Goal: Task Accomplishment & Management: Complete application form

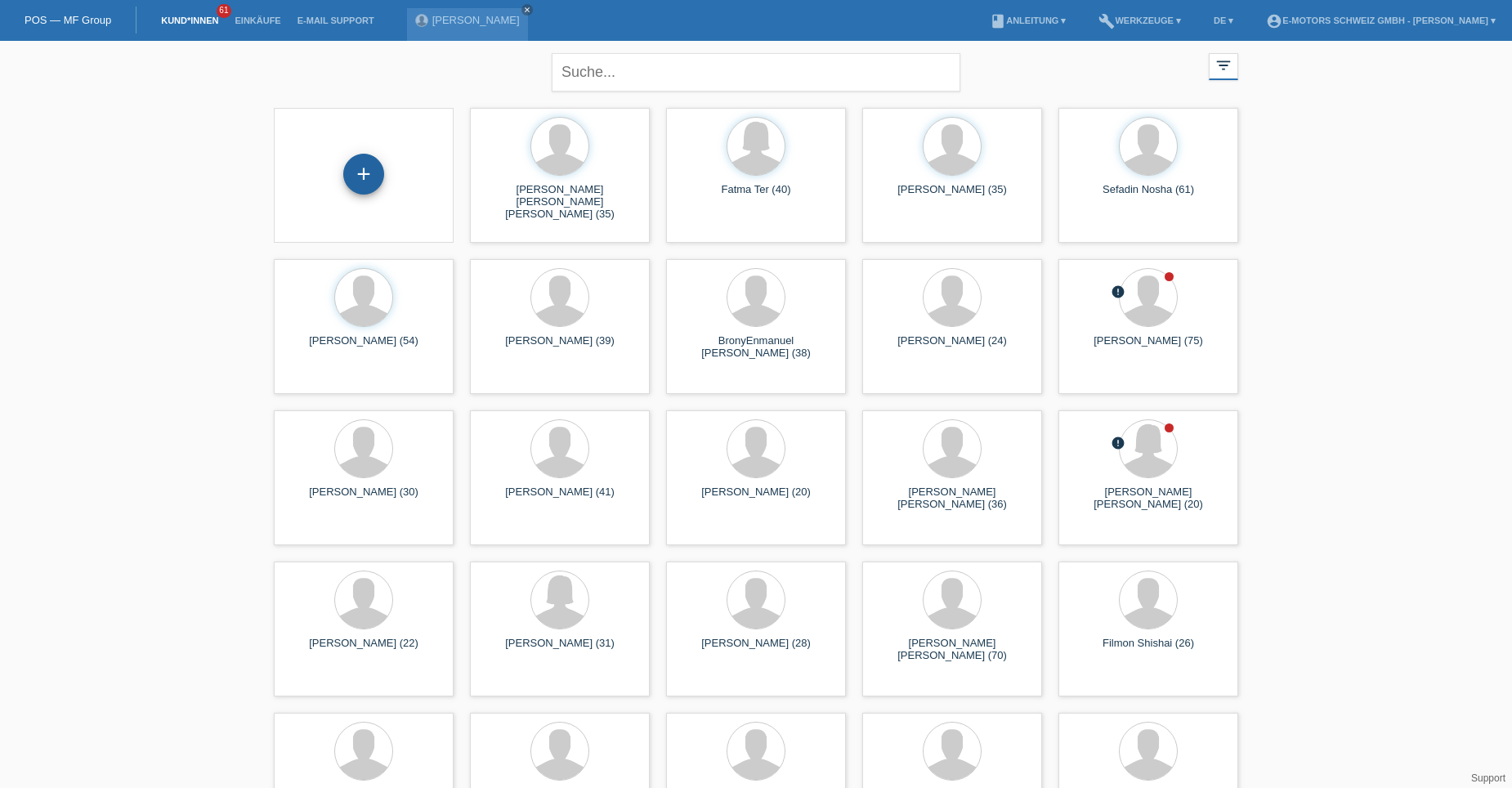
click at [367, 177] on div "+" at bounding box center [364, 174] width 39 height 27
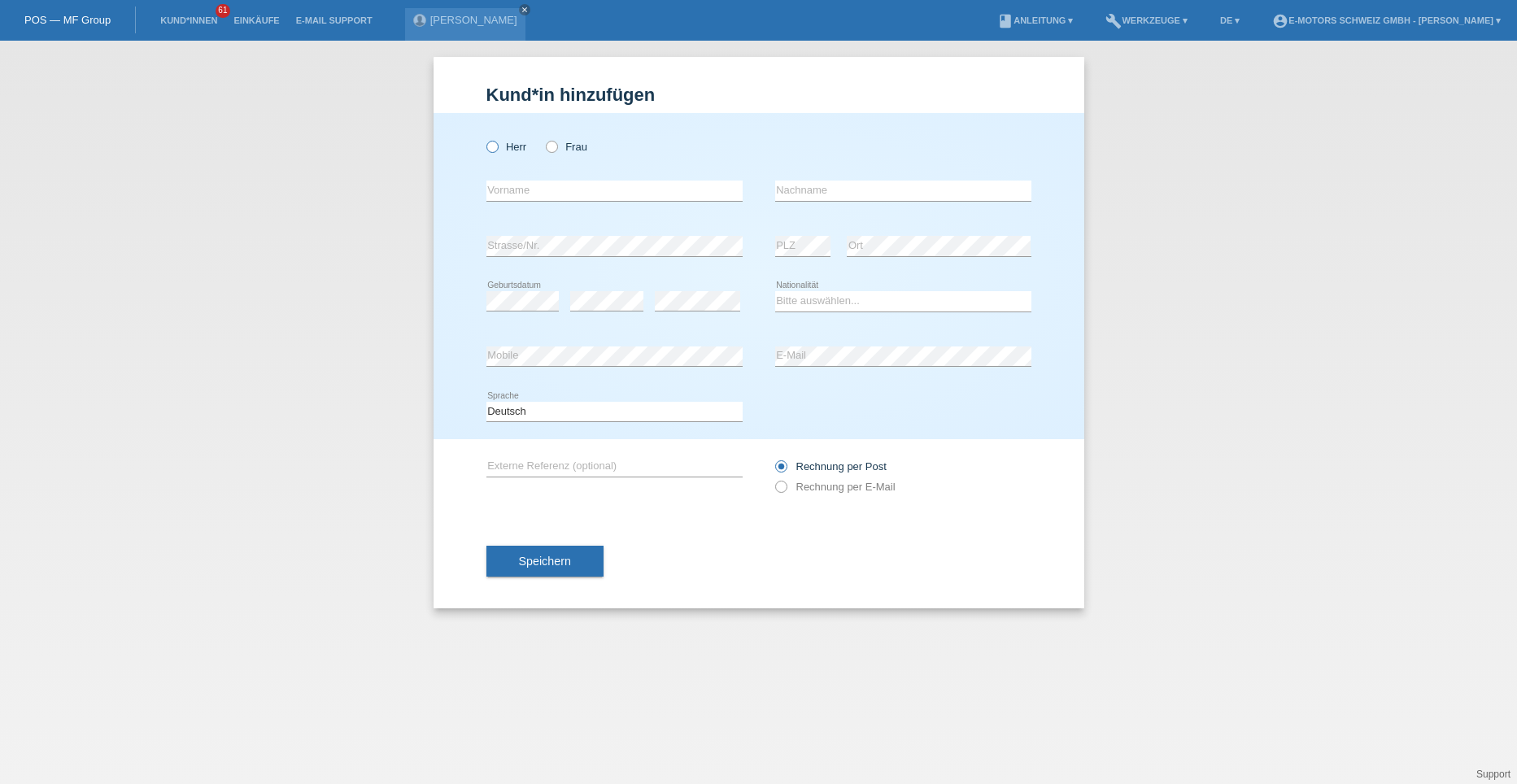
click at [483, 139] on icon at bounding box center [483, 139] width 0 height 0
click at [494, 146] on input "Herr" at bounding box center [492, 146] width 11 height 11
radio input "true"
click at [520, 189] on input "text" at bounding box center [614, 191] width 256 height 20
click at [543, 139] on icon at bounding box center [543, 139] width 0 height 0
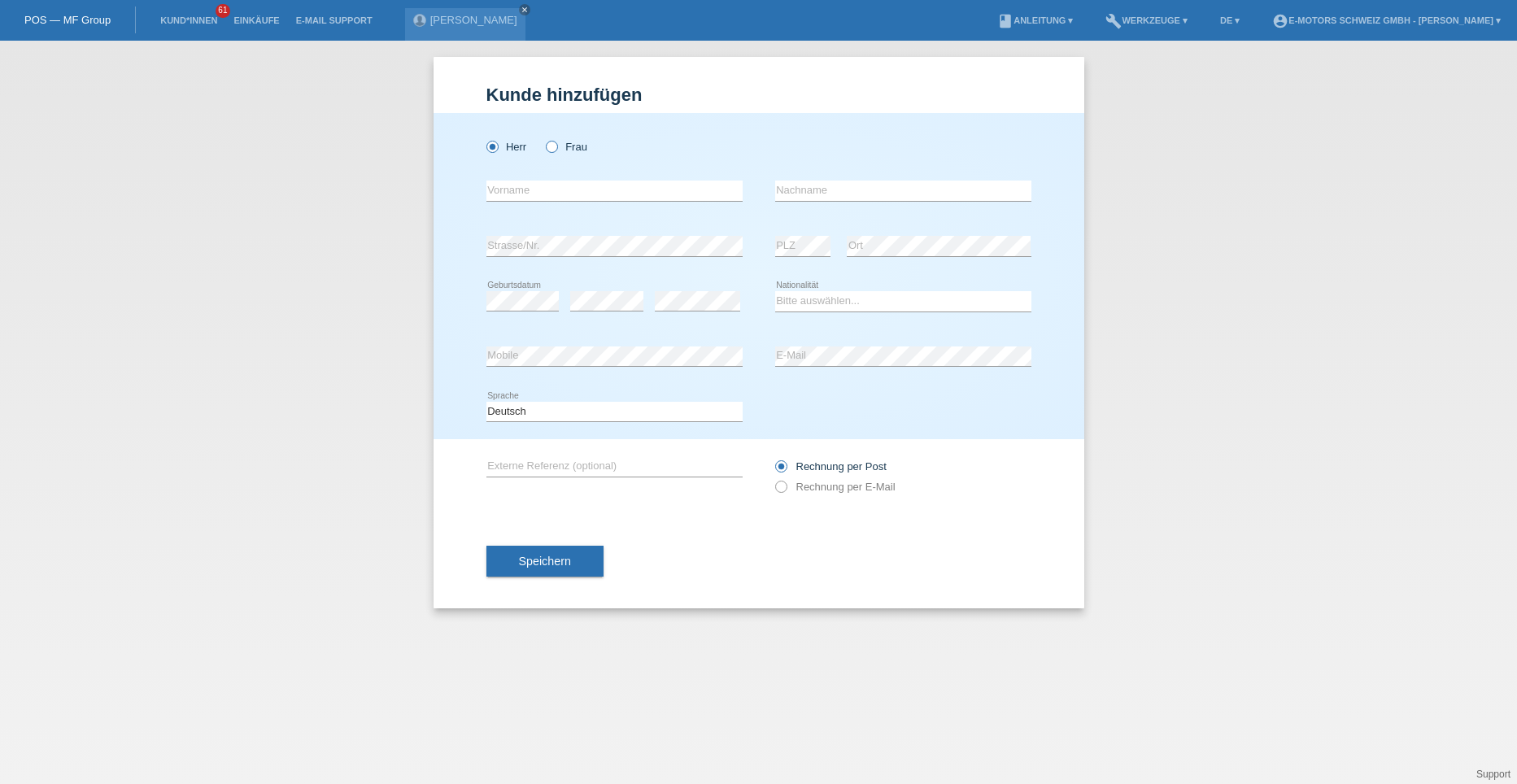
click at [553, 147] on input "Frau" at bounding box center [552, 146] width 11 height 11
radio input "true"
click at [548, 192] on input "text" at bounding box center [614, 191] width 256 height 20
type input "Dianiella"
click at [797, 191] on input "text" at bounding box center [903, 191] width 256 height 20
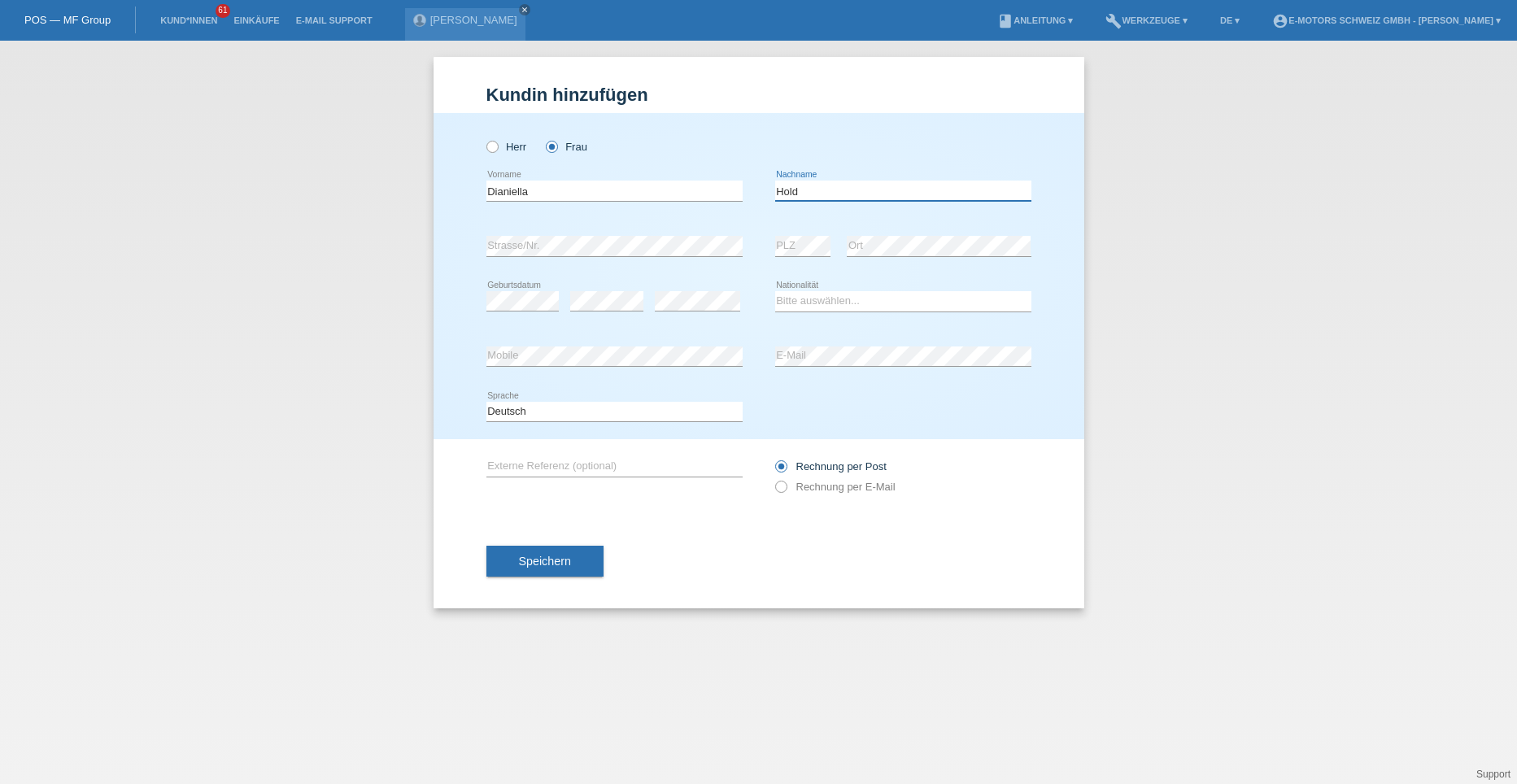
type input "Hold"
click at [839, 304] on select "Bitte auswählen... Schweiz Deutschland Liechtenstein Österreich ------------ Af…" at bounding box center [903, 300] width 256 height 19
select select "CH"
click at [775, 291] on select "Bitte auswählen... Schweiz Deutschland Liechtenstein Österreich ------------ Af…" at bounding box center [903, 300] width 256 height 19
click at [764, 233] on div "error Strasse/Nr. error PLZ error Ort" at bounding box center [759, 246] width 545 height 56
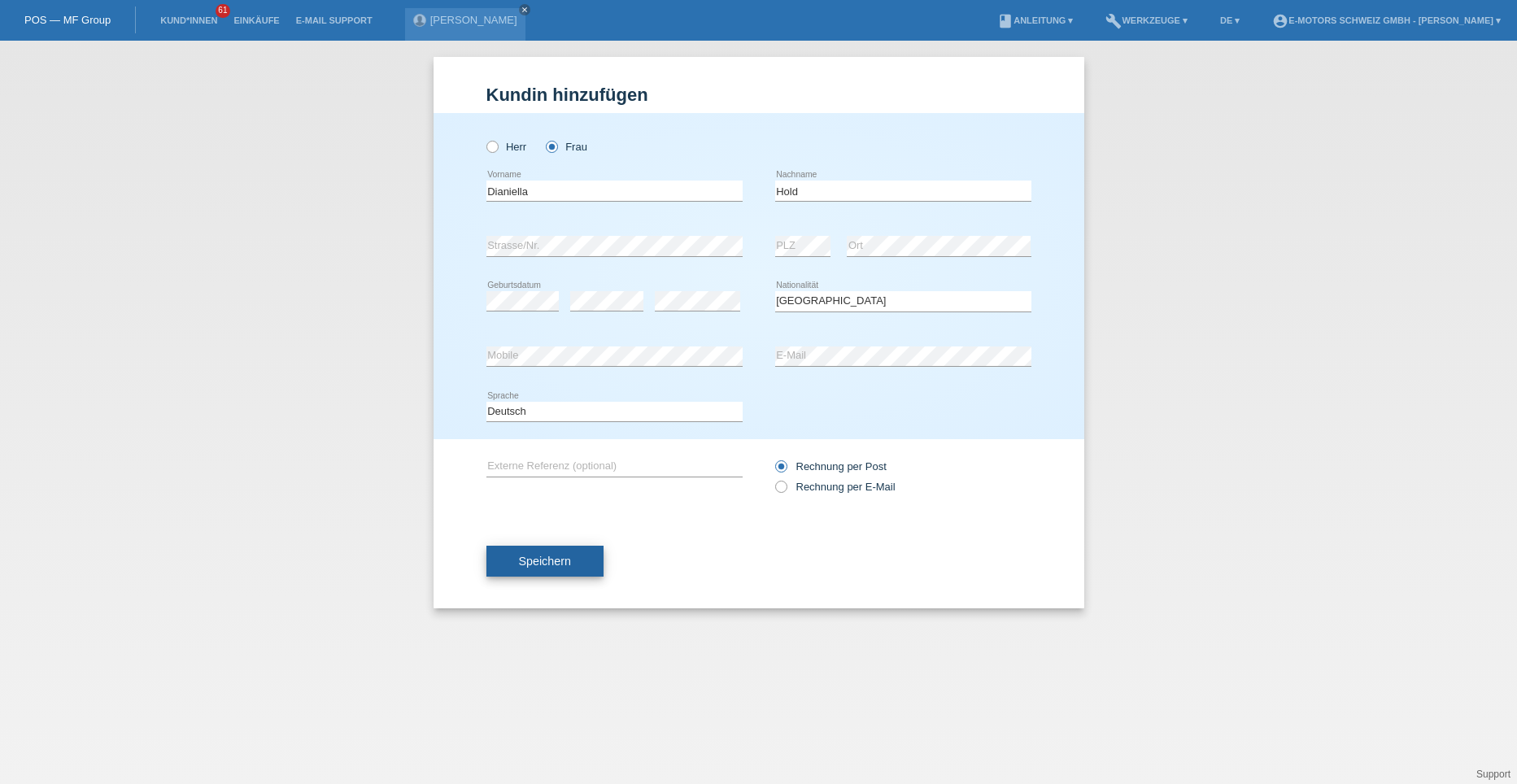
click at [570, 559] on span "Speichern" at bounding box center [544, 561] width 52 height 13
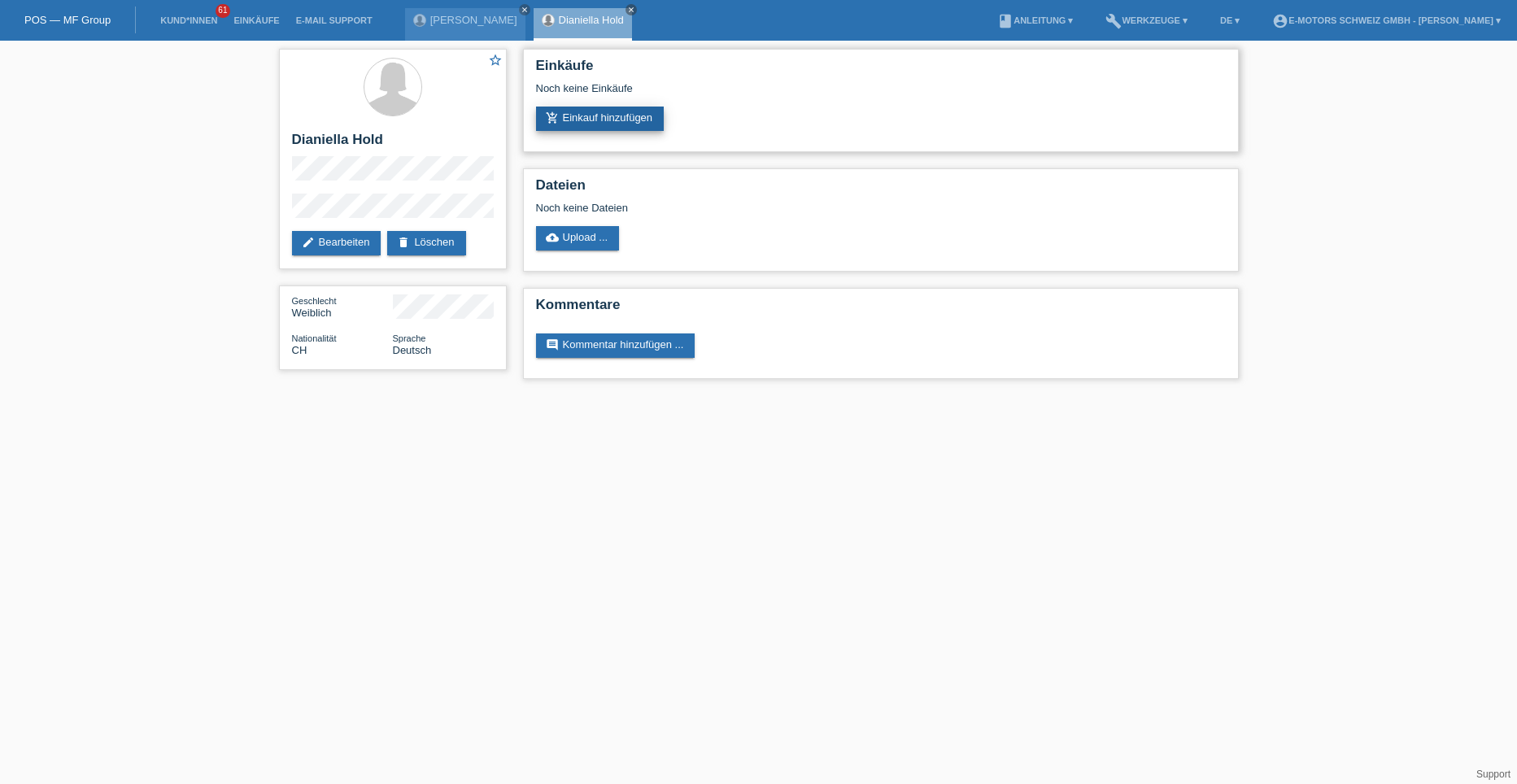
click at [625, 116] on link "add_shopping_cart Einkauf hinzufügen" at bounding box center [600, 119] width 129 height 25
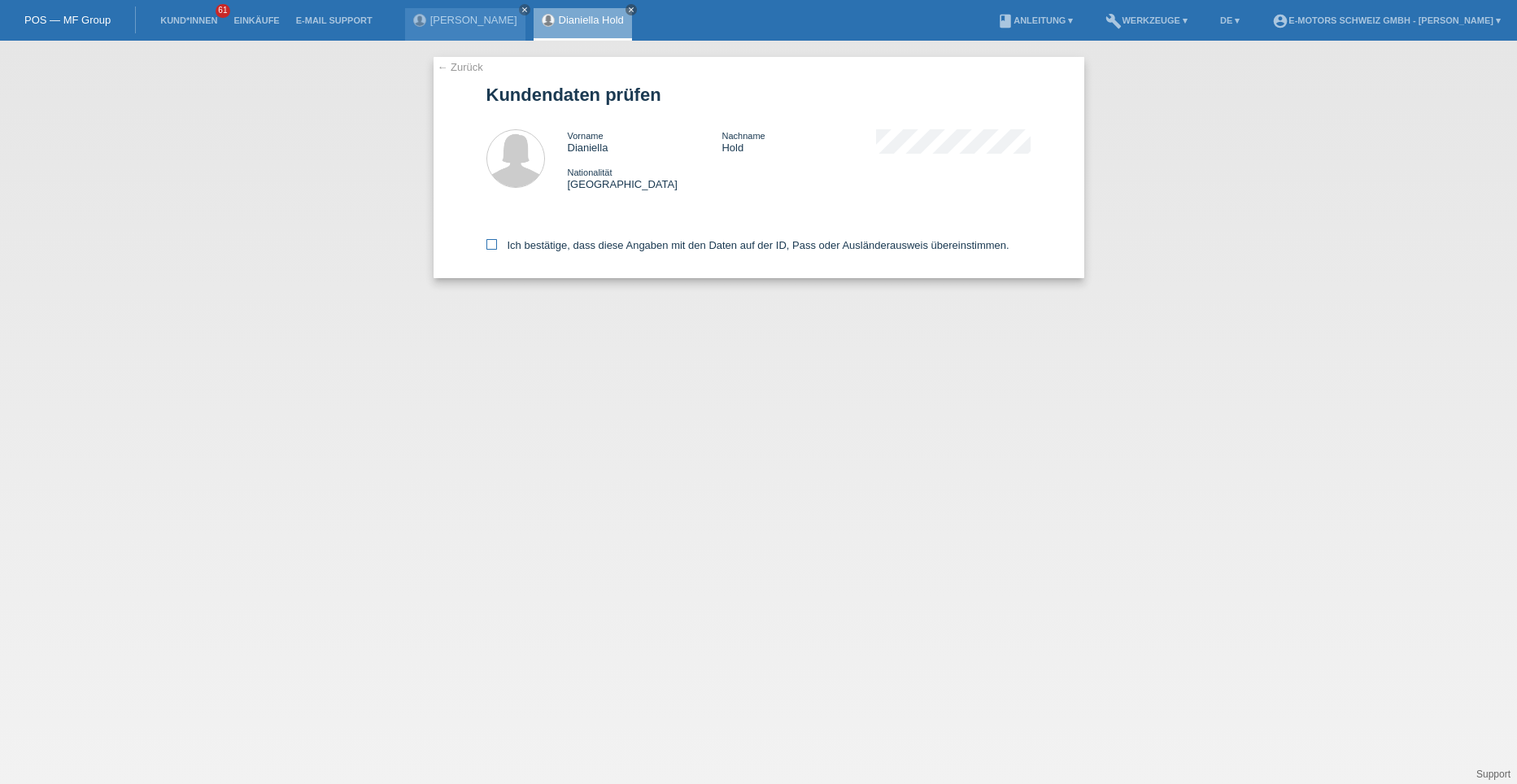
click at [496, 242] on icon at bounding box center [492, 244] width 11 height 11
click at [496, 242] on input "Ich bestätige, dass diese Angaben mit den Daten auf der ID, Pass oder Ausländer…" at bounding box center [492, 244] width 11 height 11
checkbox input "true"
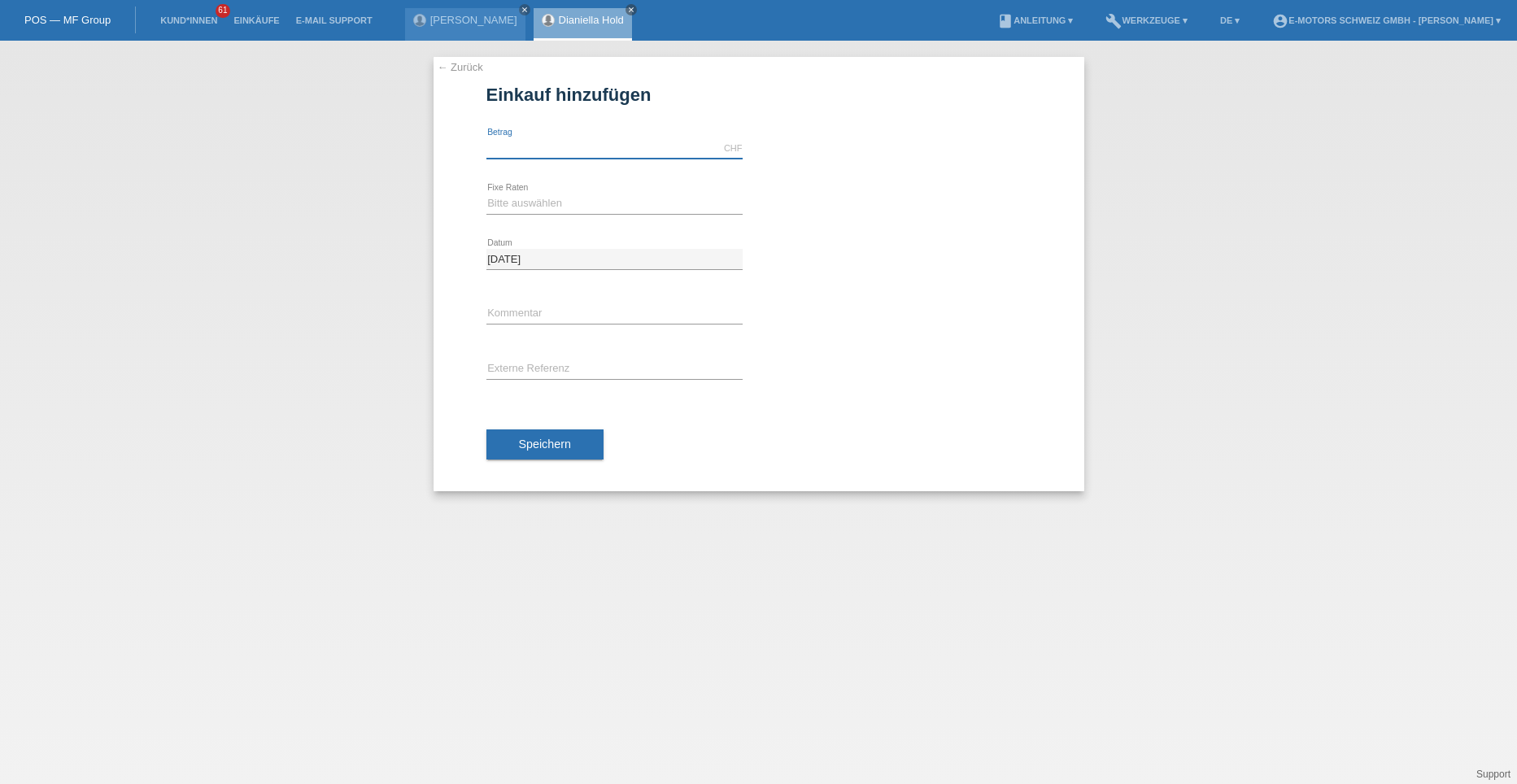
click at [509, 151] on input "text" at bounding box center [614, 149] width 256 height 20
type input "2790.00"
click at [531, 207] on select "Bitte auswählen 12 Raten 24 Raten 36 Raten 48 Raten" at bounding box center [614, 202] width 256 height 19
select select "214"
click at [487, 193] on select "Bitte auswählen 12 Raten 24 Raten 36 Raten 48 Raten" at bounding box center [614, 202] width 256 height 19
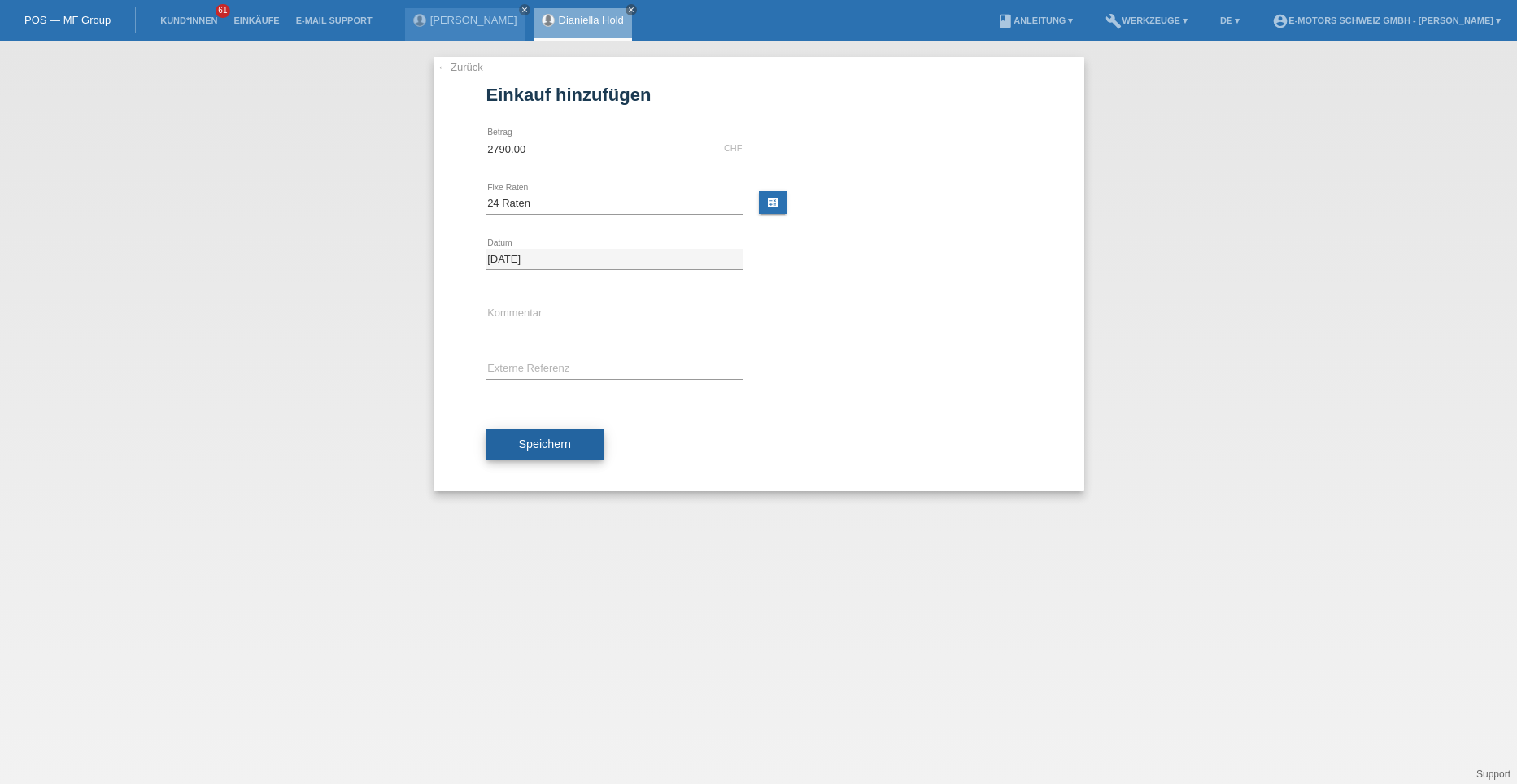
click at [545, 440] on span "Speichern" at bounding box center [544, 444] width 52 height 13
